Goal: Browse casually: Explore the website without a specific task or goal

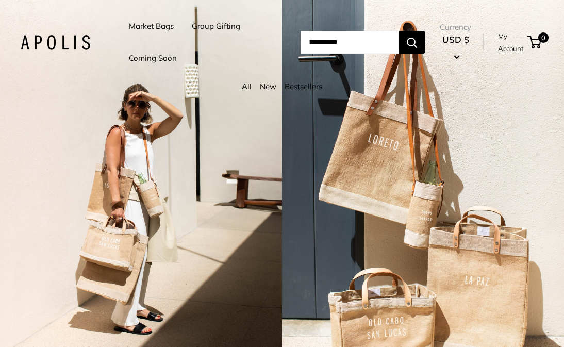
click at [159, 26] on link "Market Bags" at bounding box center [151, 26] width 45 height 14
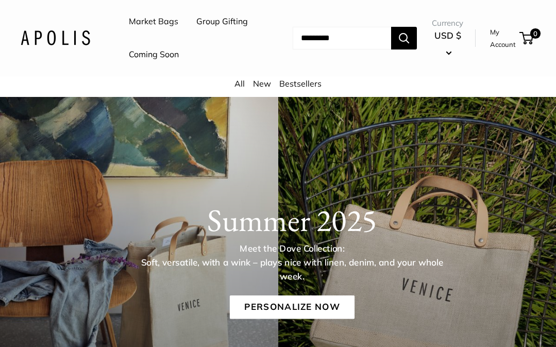
click at [196, 29] on link "Group Gifting" at bounding box center [222, 21] width 52 height 15
click at [165, 24] on link "Market Bags" at bounding box center [154, 21] width 50 height 15
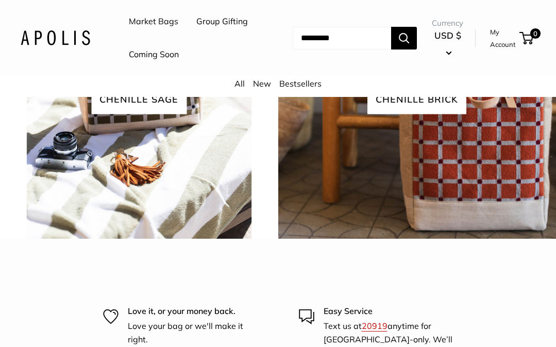
scroll to position [2020, 0]
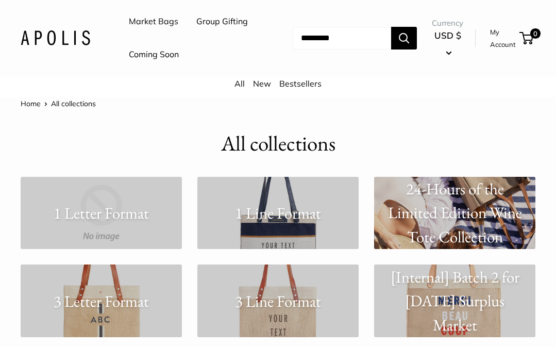
click at [240, 159] on h1 "All collections" at bounding box center [278, 143] width 114 height 30
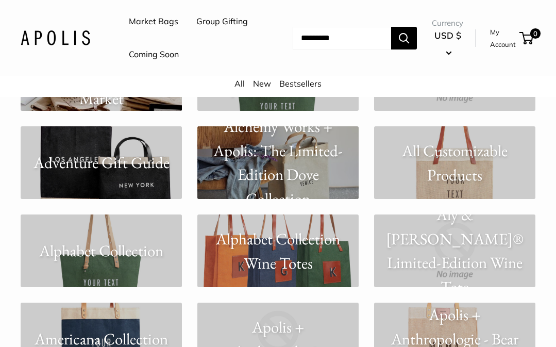
scroll to position [320, 0]
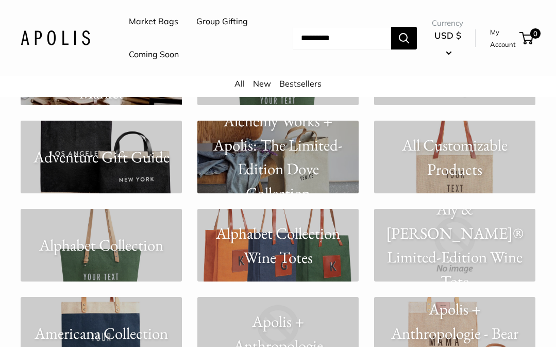
click at [138, 169] on p "Adventure Gift Guide" at bounding box center [101, 157] width 161 height 24
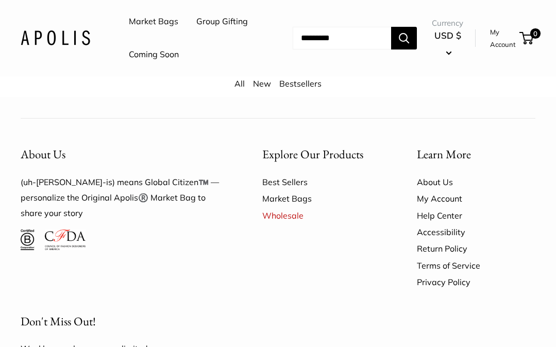
scroll to position [1146, 0]
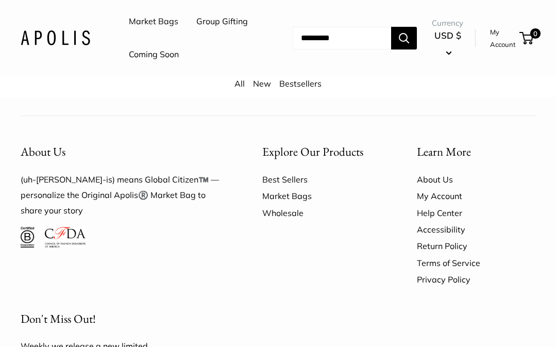
click at [289, 205] on link "Wholesale" at bounding box center [321, 213] width 119 height 17
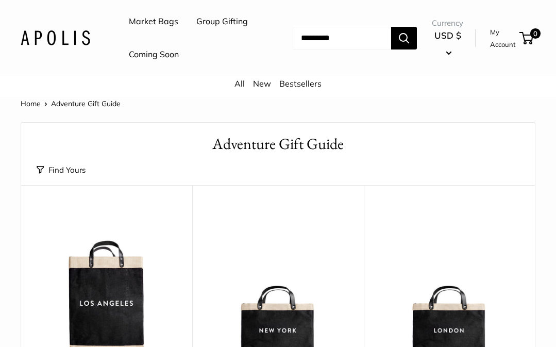
scroll to position [0, 0]
click at [196, 29] on link "Group Gifting" at bounding box center [222, 21] width 52 height 15
click at [150, 20] on link "Market Bags" at bounding box center [154, 21] width 50 height 15
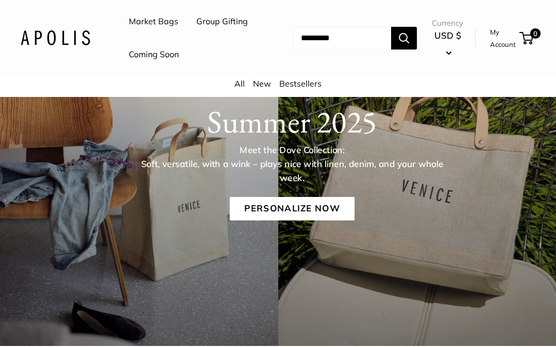
scroll to position [101, 0]
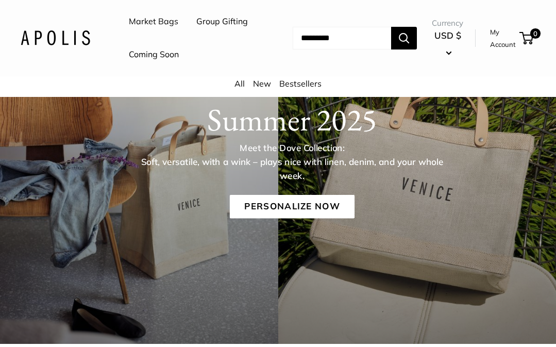
click at [156, 15] on link "Market Bags" at bounding box center [154, 21] width 50 height 15
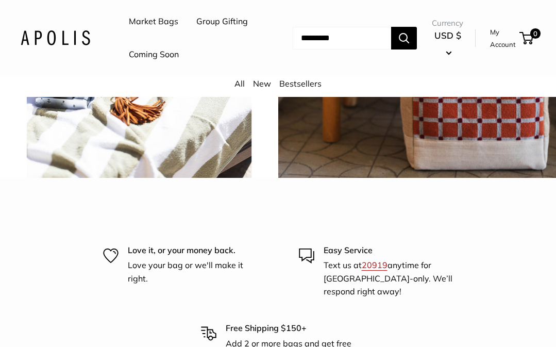
scroll to position [2086, 0]
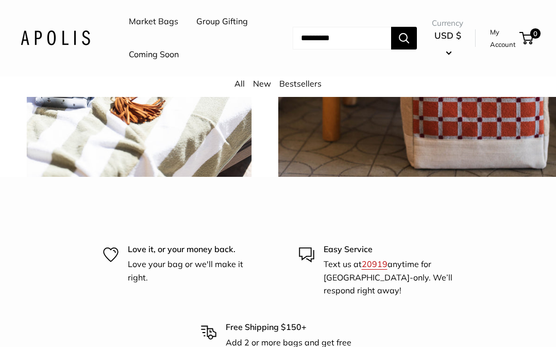
click at [153, 178] on img at bounding box center [138, 37] width 281 height 281
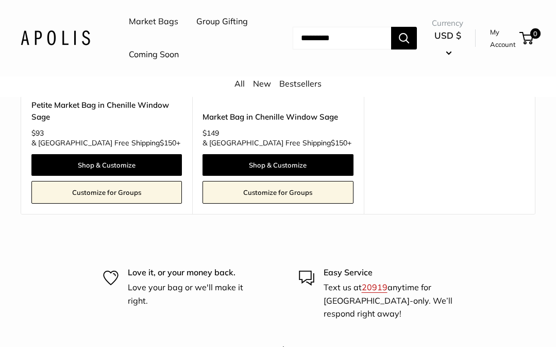
scroll to position [276, 0]
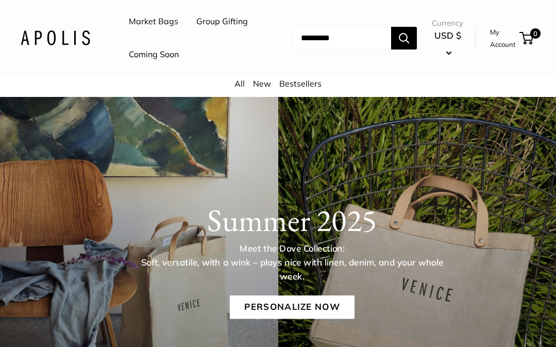
click at [265, 89] on link "New" at bounding box center [262, 83] width 18 height 10
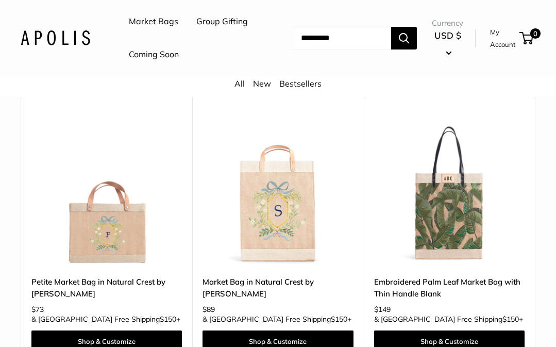
scroll to position [4993, 0]
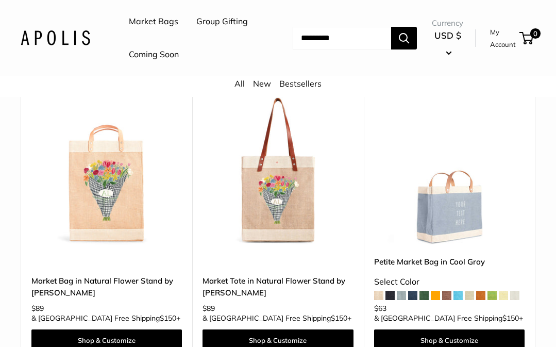
scroll to position [2290, 0]
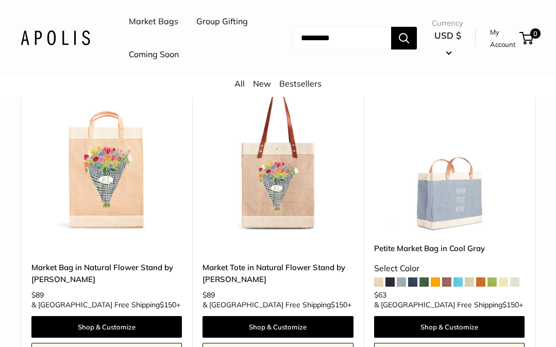
click at [425, 277] on span at bounding box center [424, 281] width 9 height 9
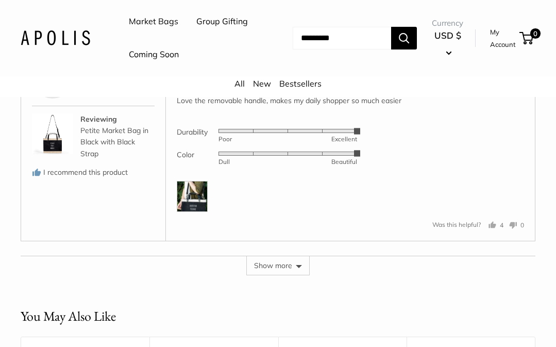
scroll to position [2332, 0]
click at [159, 62] on link "Coming Soon" at bounding box center [154, 54] width 50 height 15
